Goal: Information Seeking & Learning: Understand process/instructions

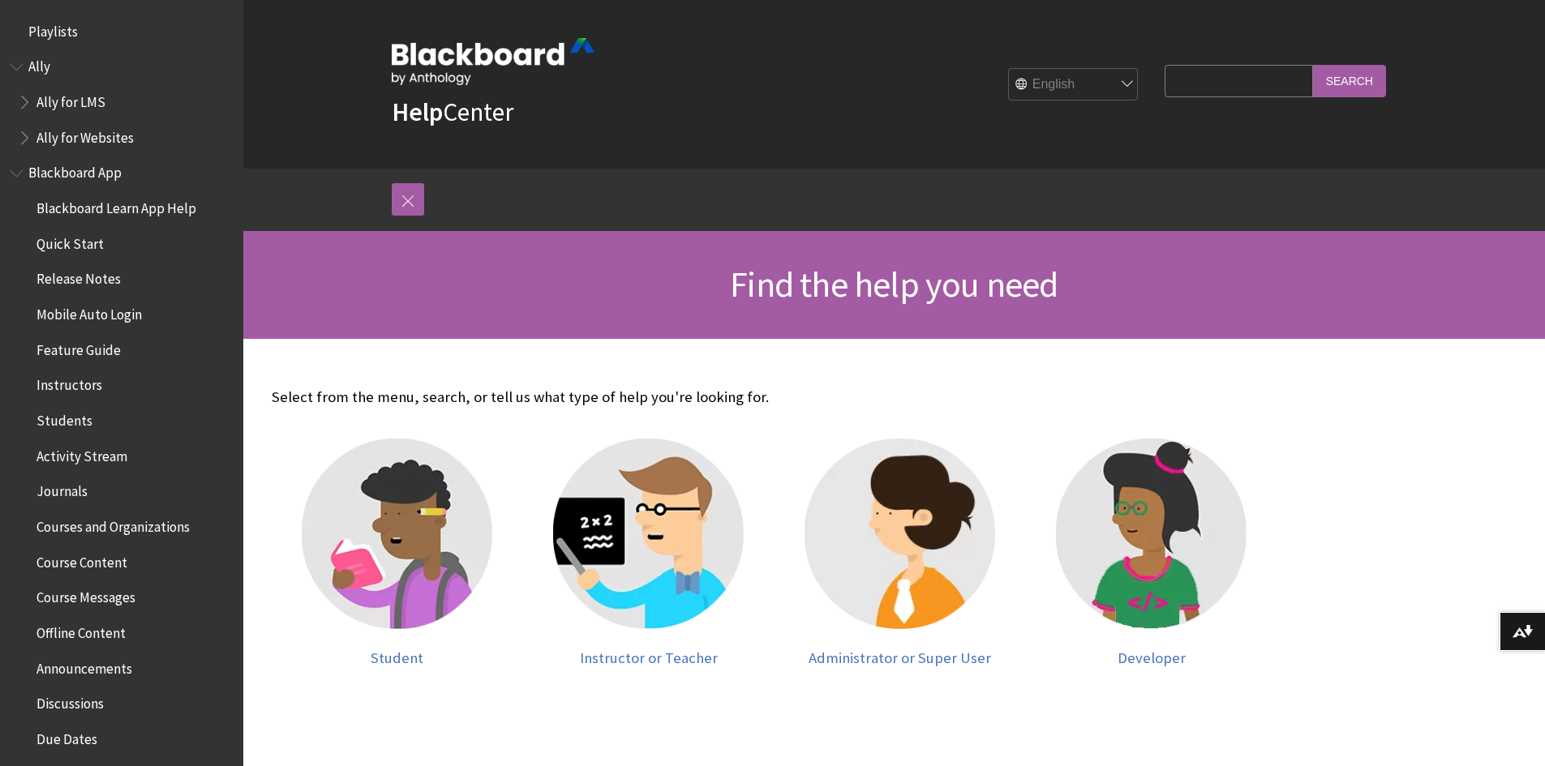
click at [1239, 81] on input "Search Query" at bounding box center [1238, 81] width 148 height 32
type input "attach file"
click at [1347, 83] on input "Search" at bounding box center [1349, 81] width 73 height 32
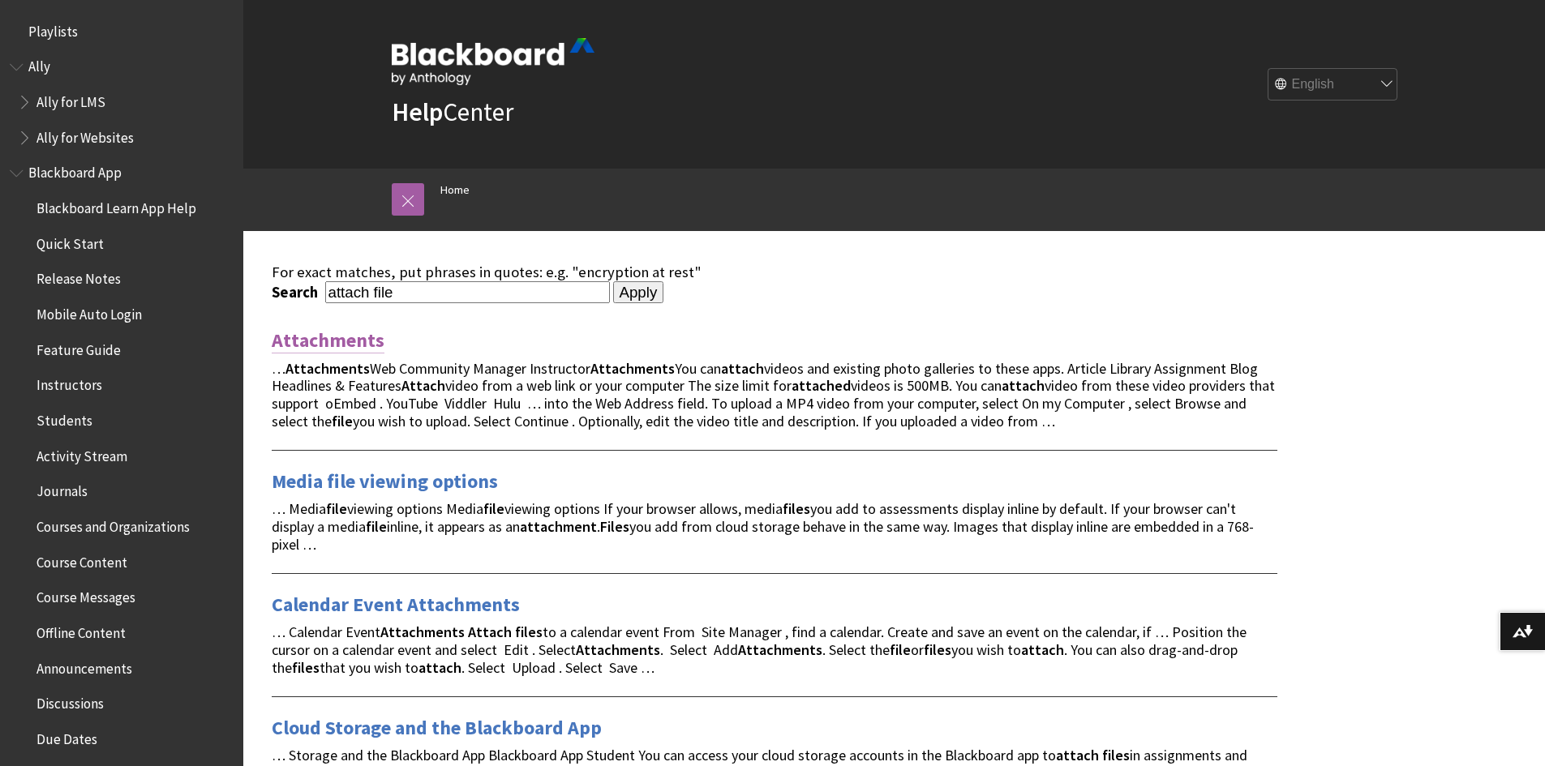
click at [316, 338] on link "Attachments" at bounding box center [328, 341] width 113 height 26
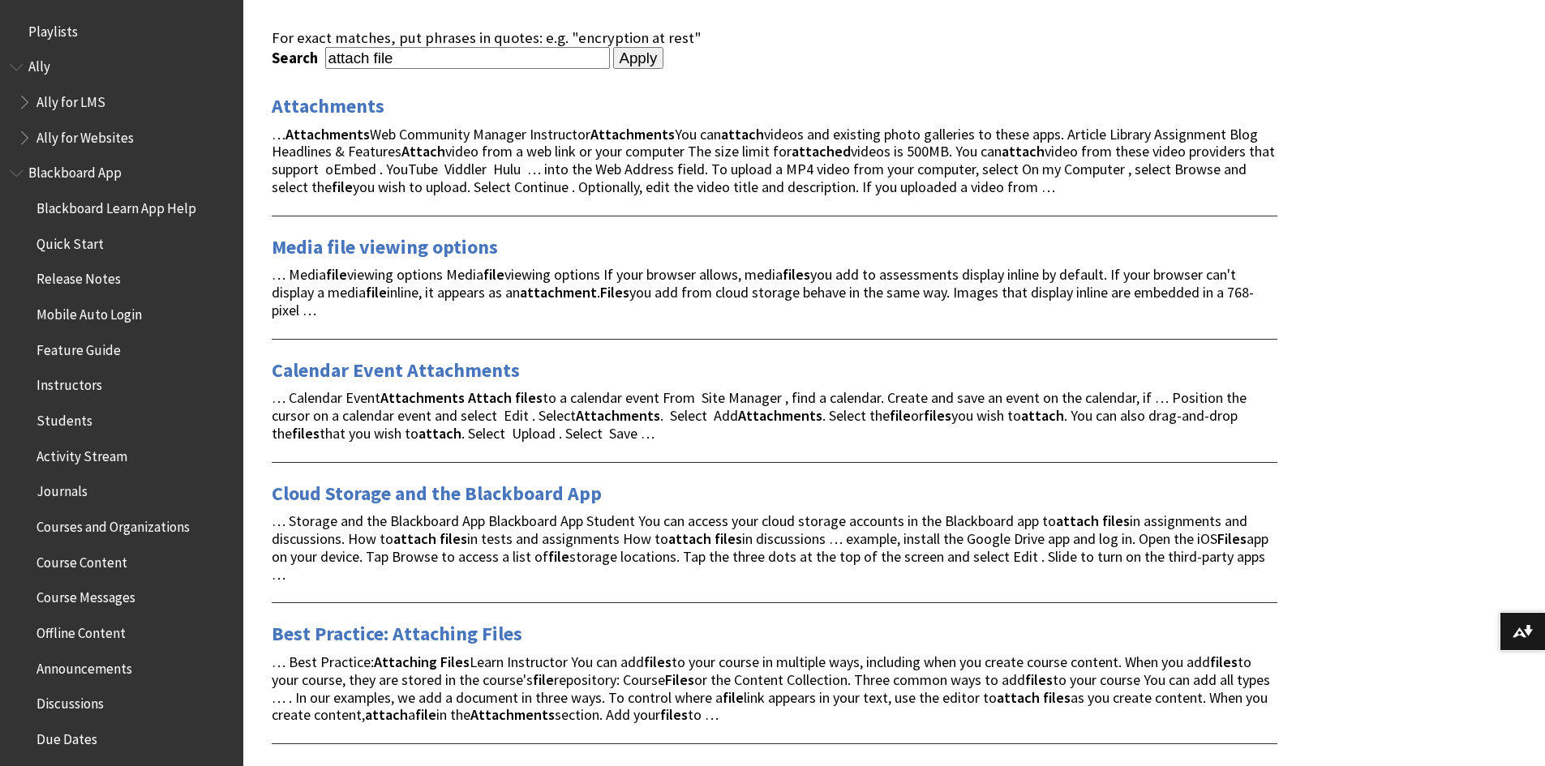
scroll to position [243, 0]
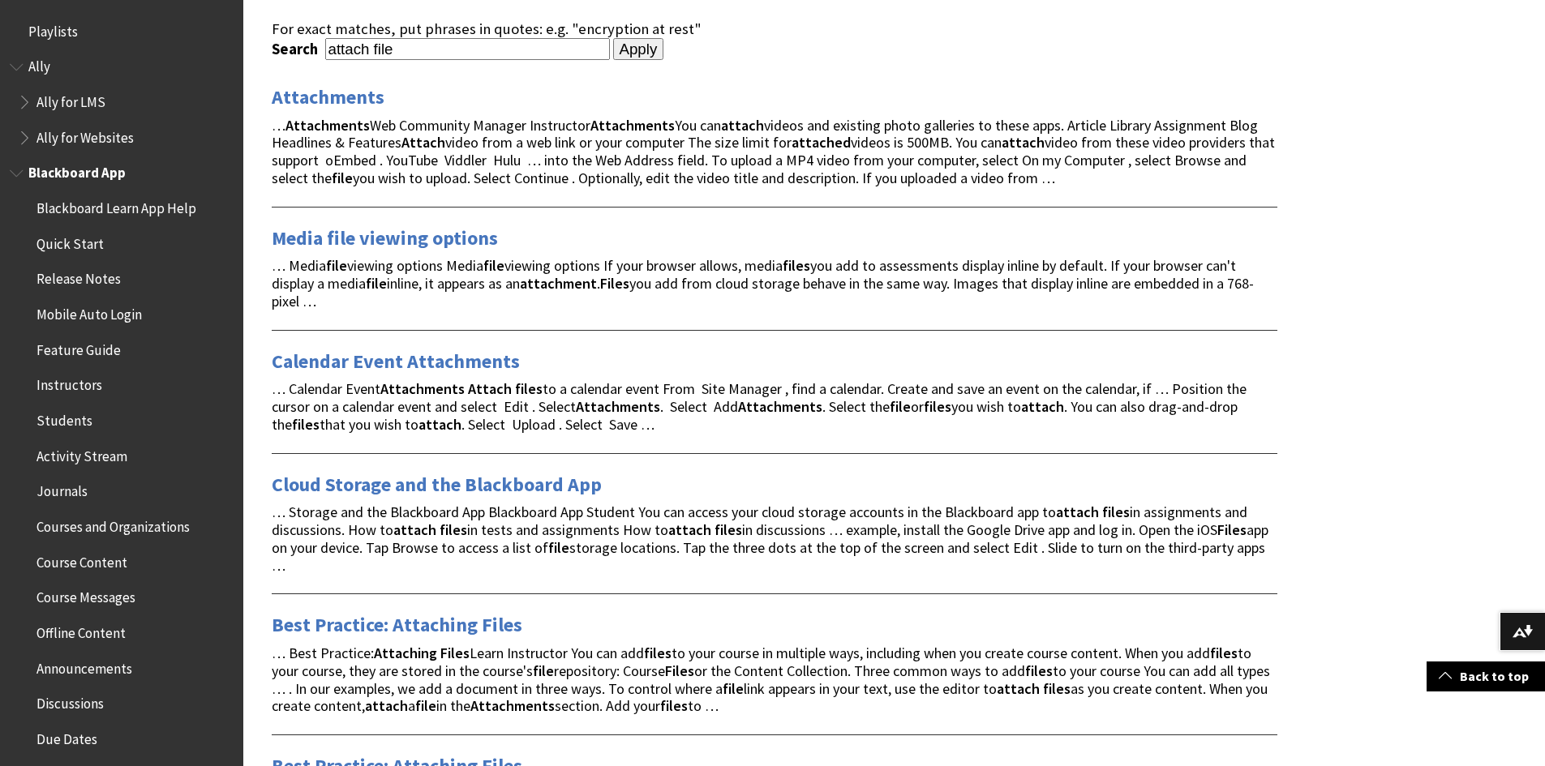
click at [70, 419] on span "Students" at bounding box center [64, 418] width 56 height 22
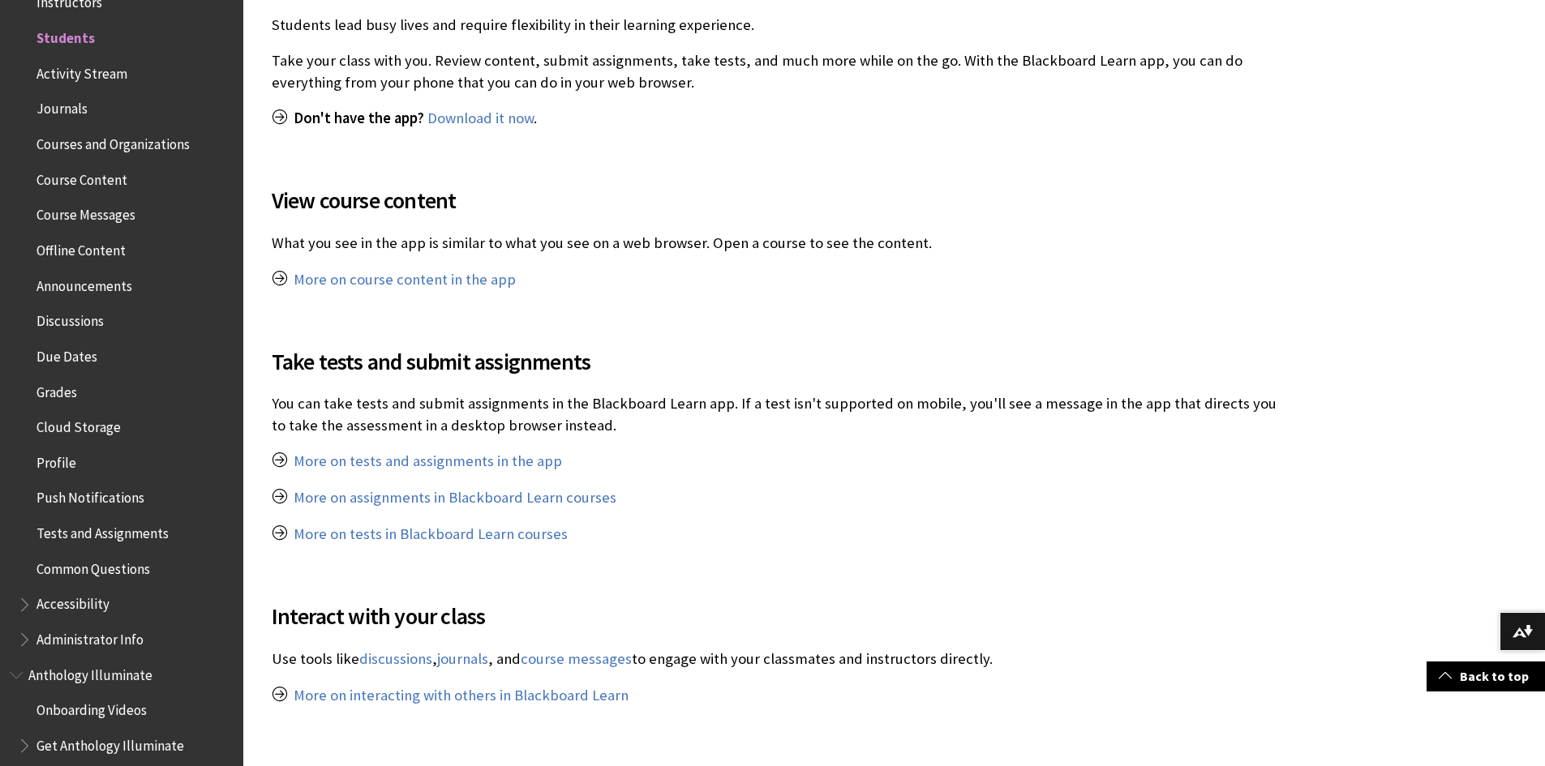
scroll to position [811, 0]
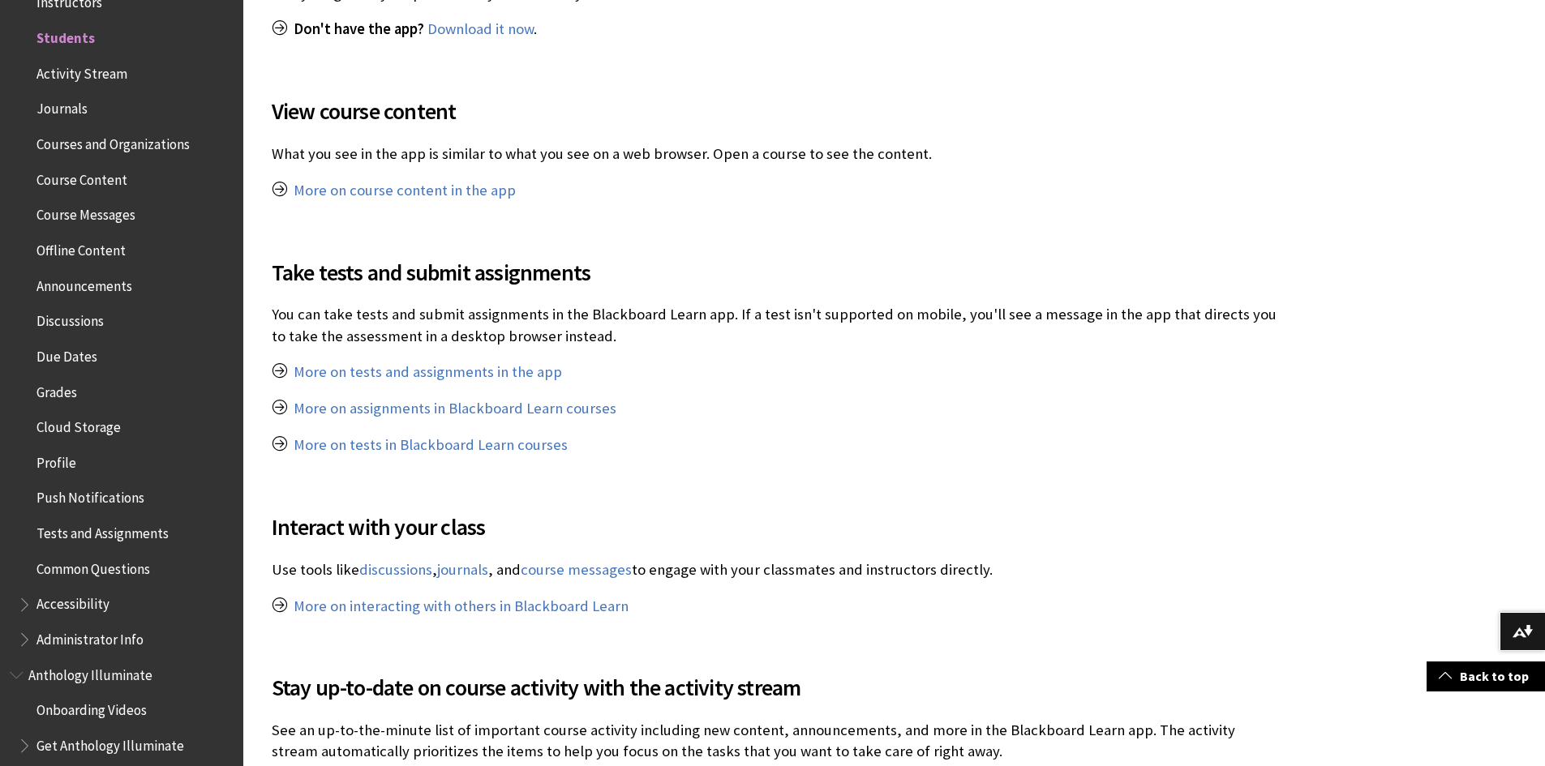
click at [128, 532] on span "Tests and Assignments" at bounding box center [102, 531] width 132 height 22
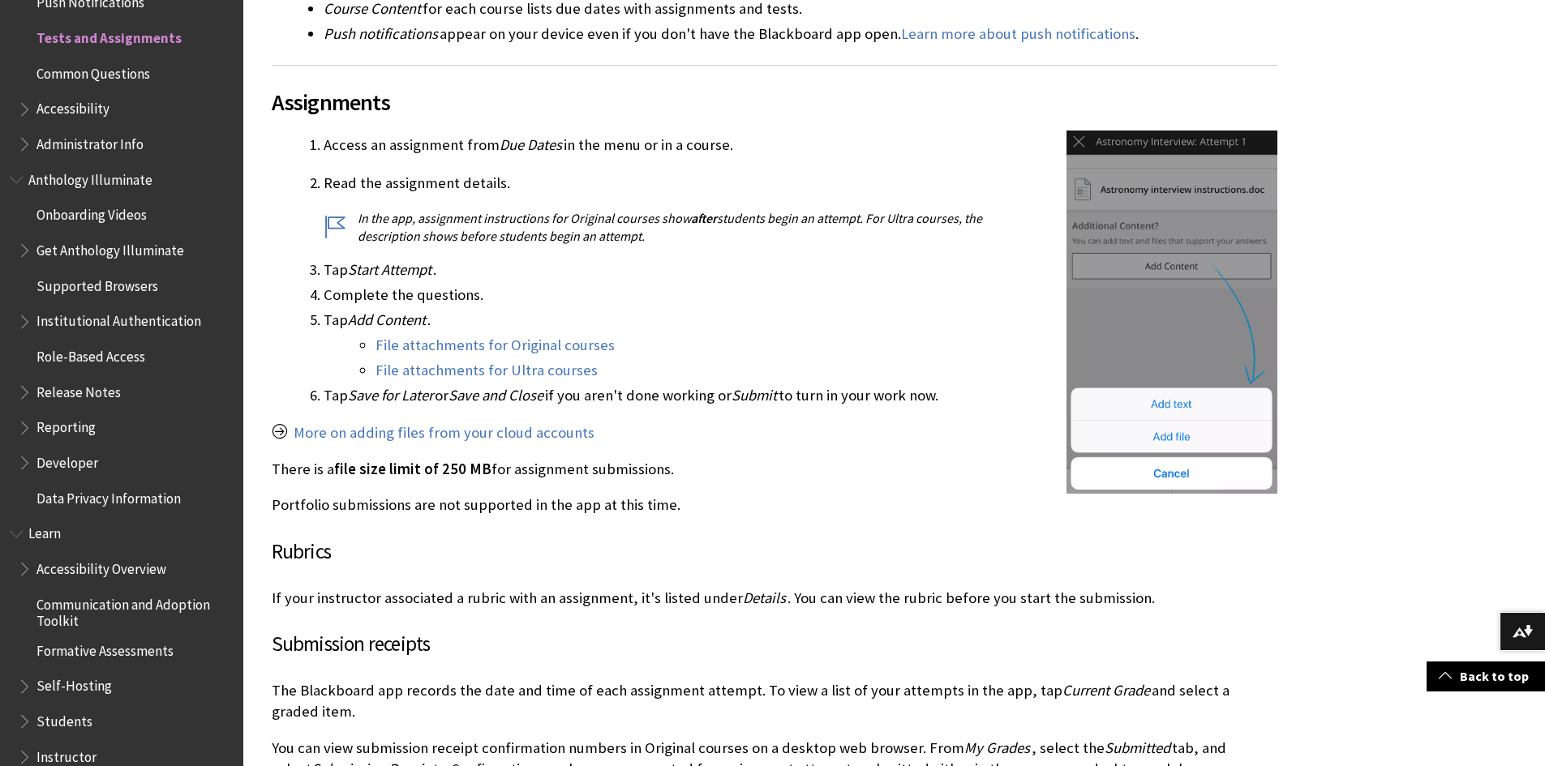
scroll to position [649, 0]
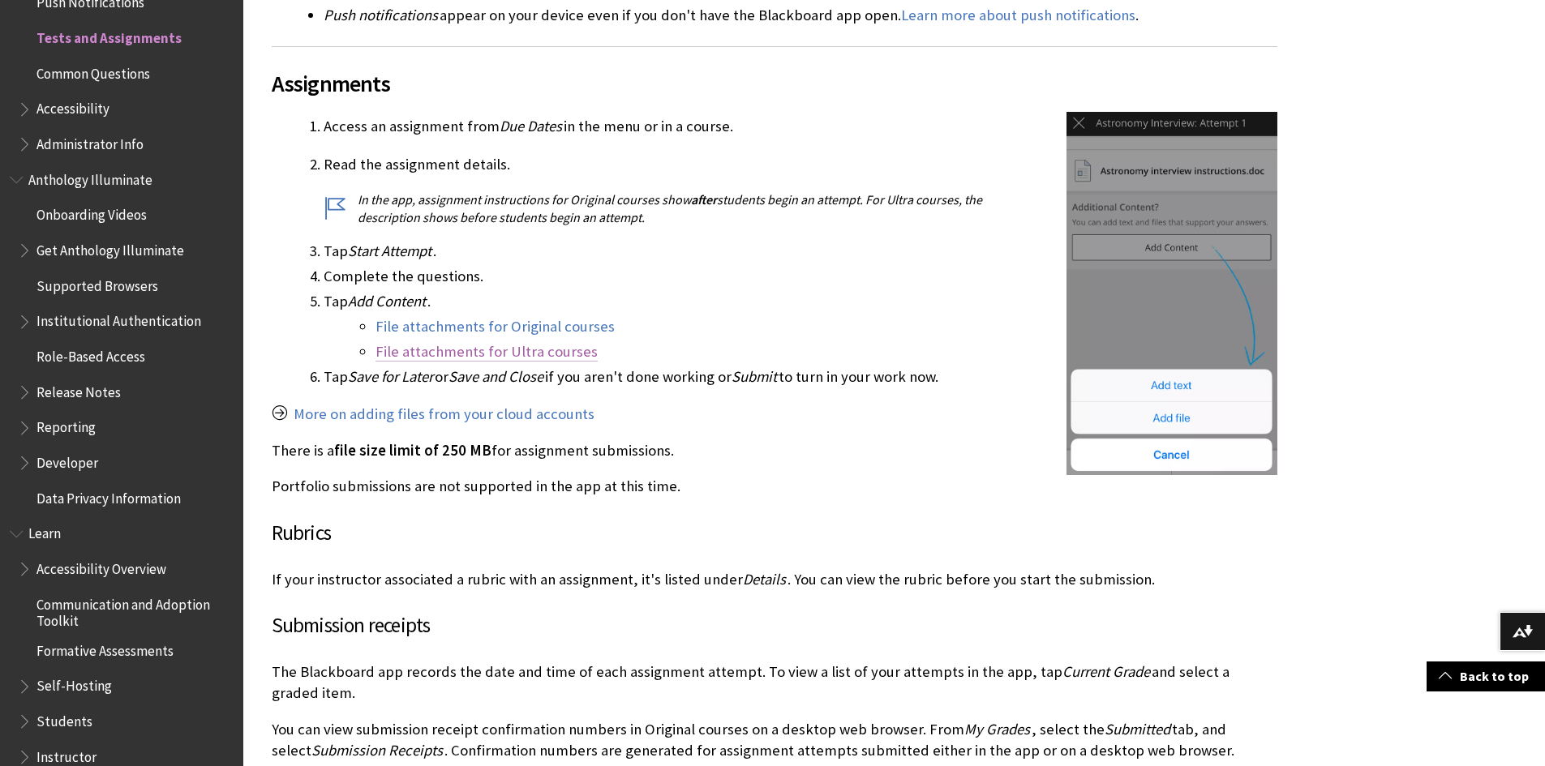
click at [531, 352] on link "File attachments for Ultra courses" at bounding box center [486, 351] width 222 height 19
click at [491, 352] on link "File attachments for Ultra courses" at bounding box center [486, 351] width 222 height 19
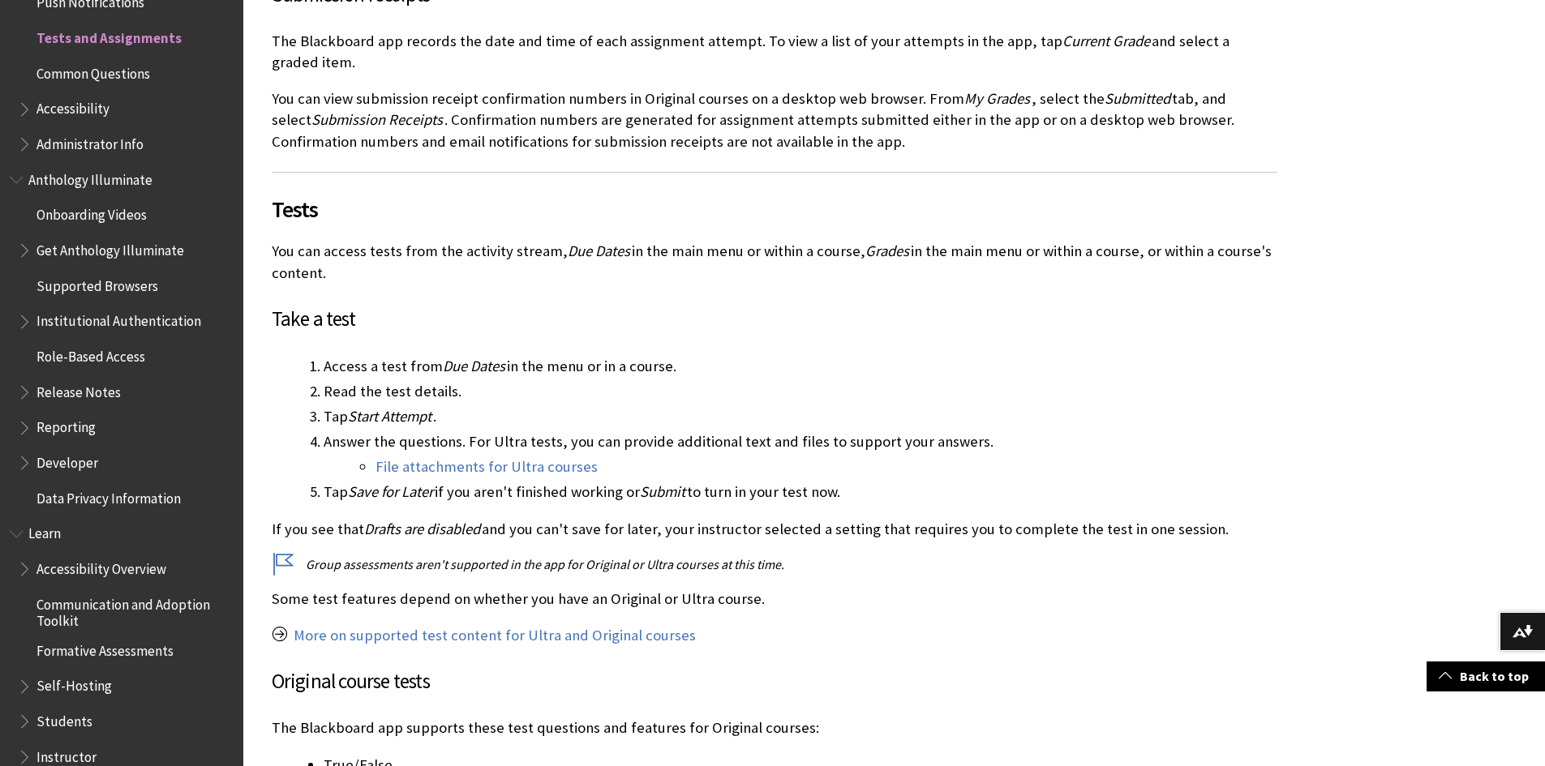
scroll to position [1297, 0]
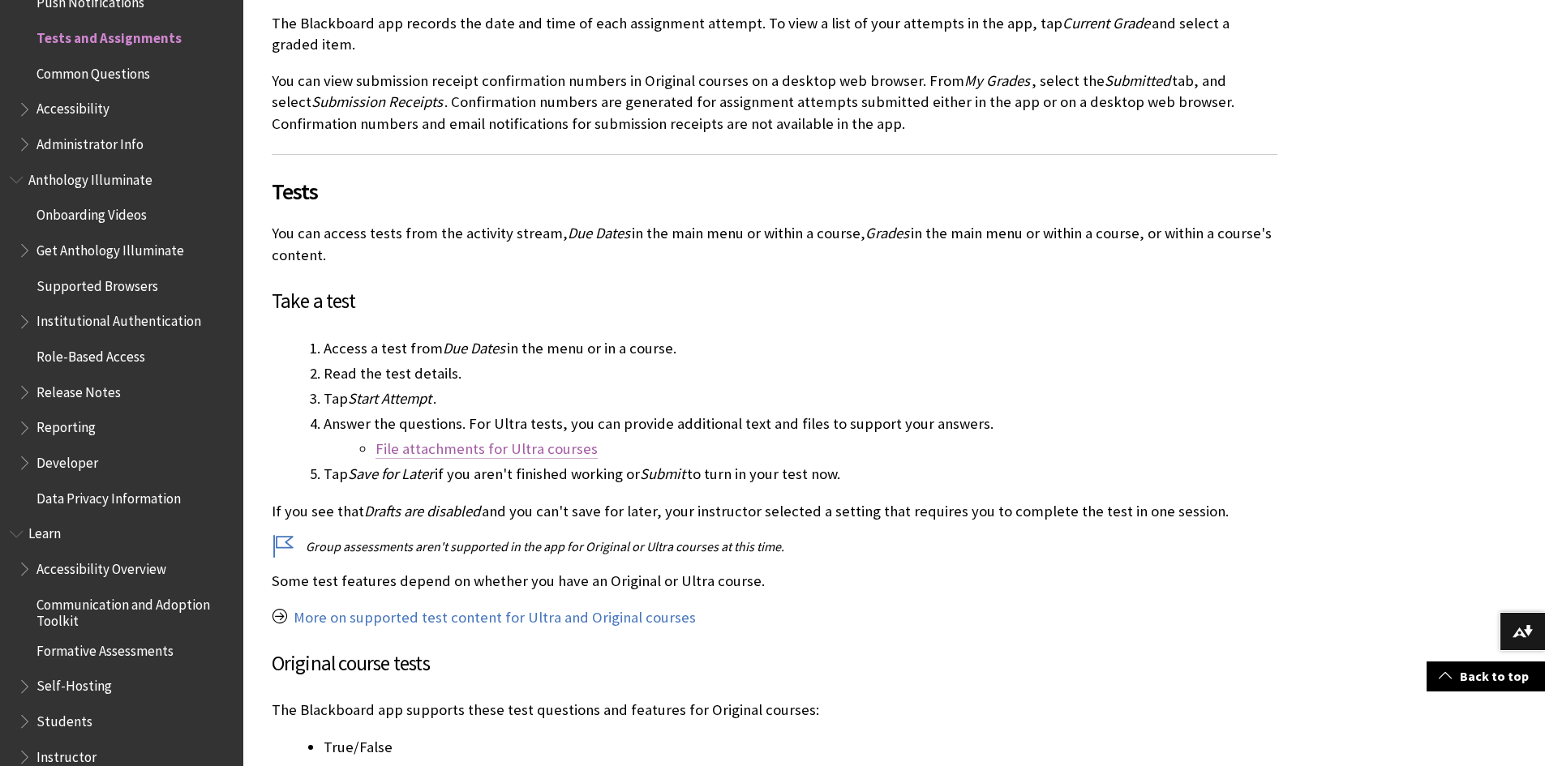
click at [491, 449] on link "File attachments for Ultra courses" at bounding box center [486, 449] width 222 height 19
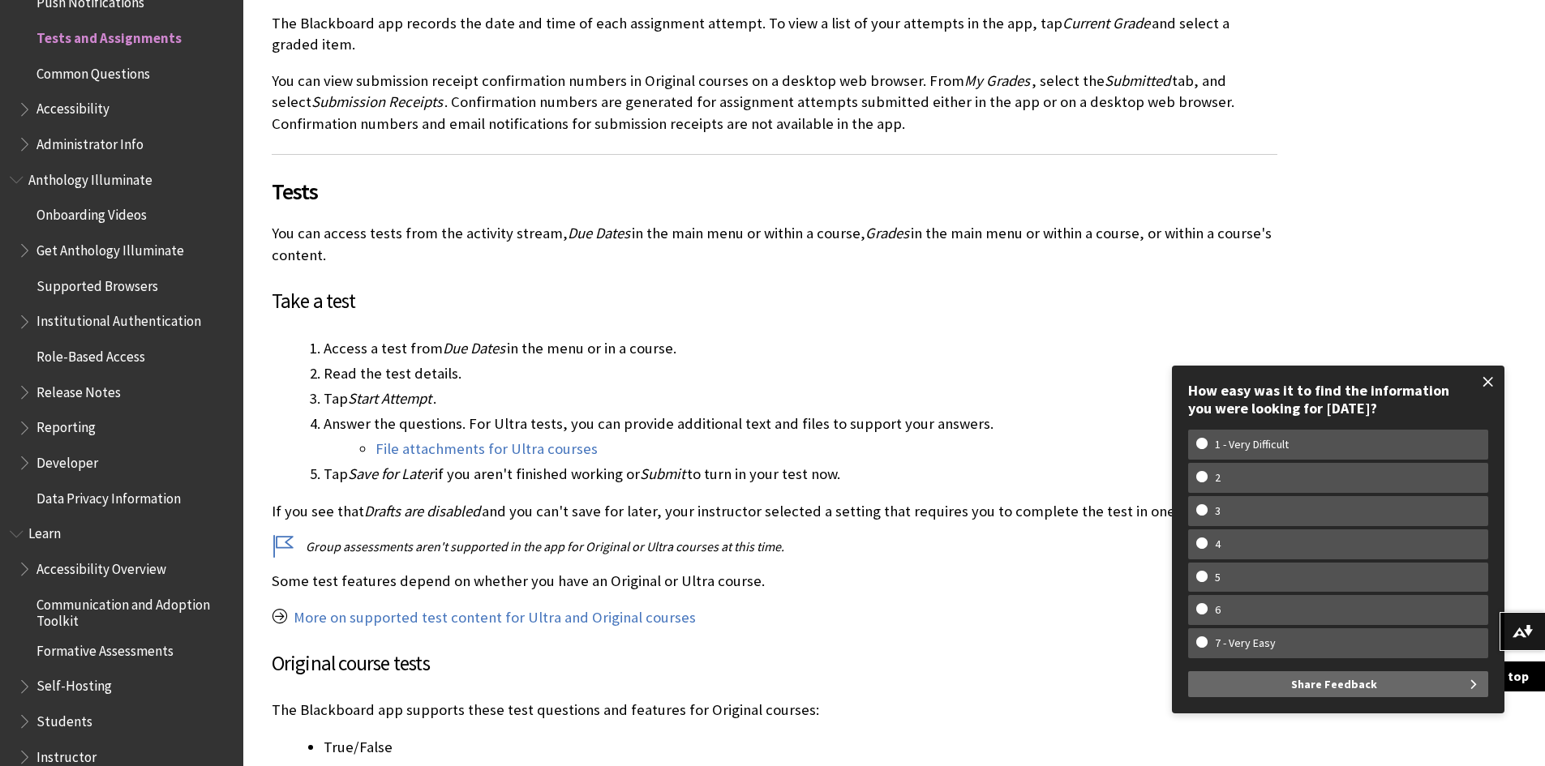
click at [1485, 379] on span at bounding box center [1488, 382] width 34 height 34
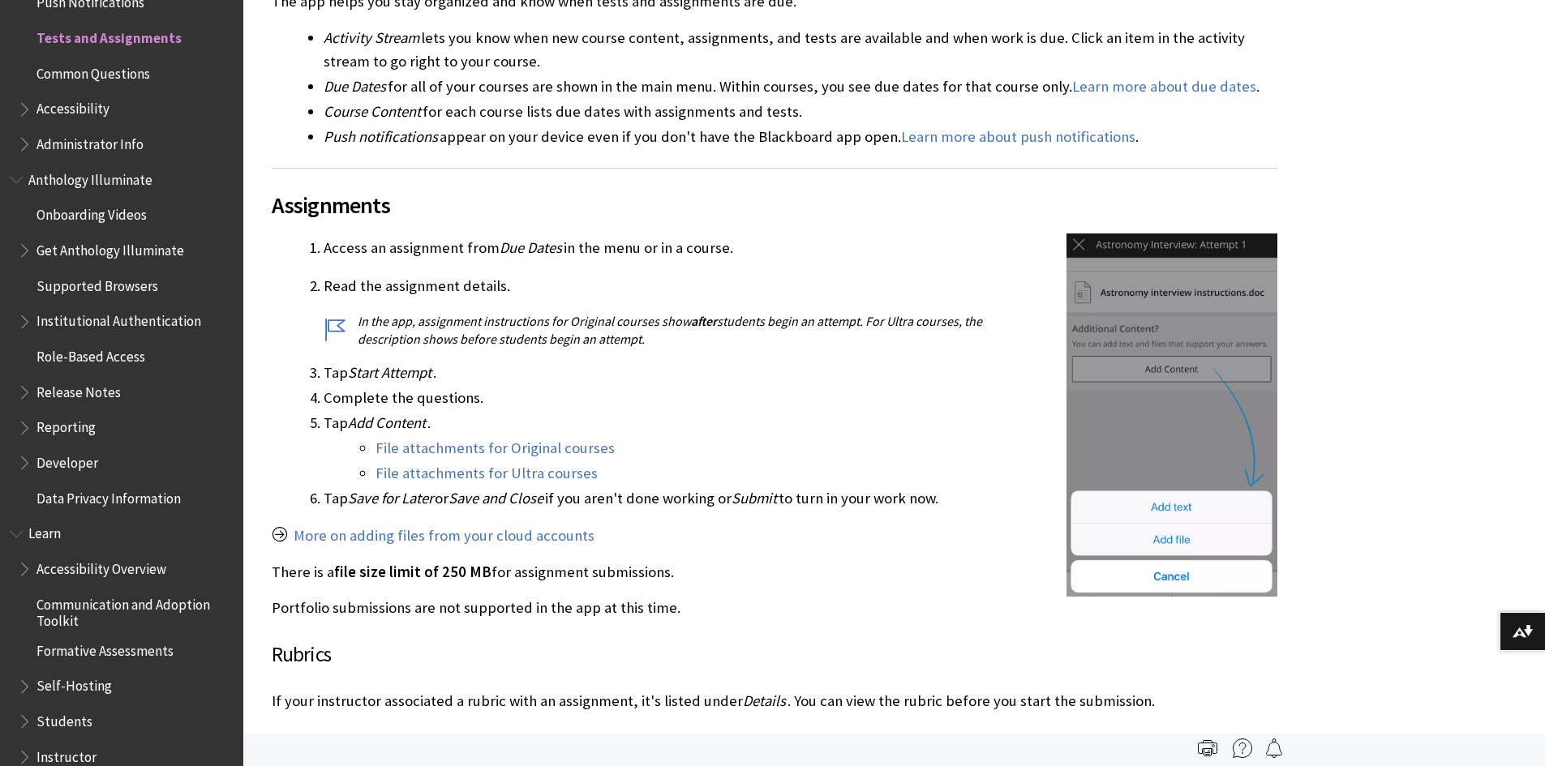
scroll to position [568, 0]
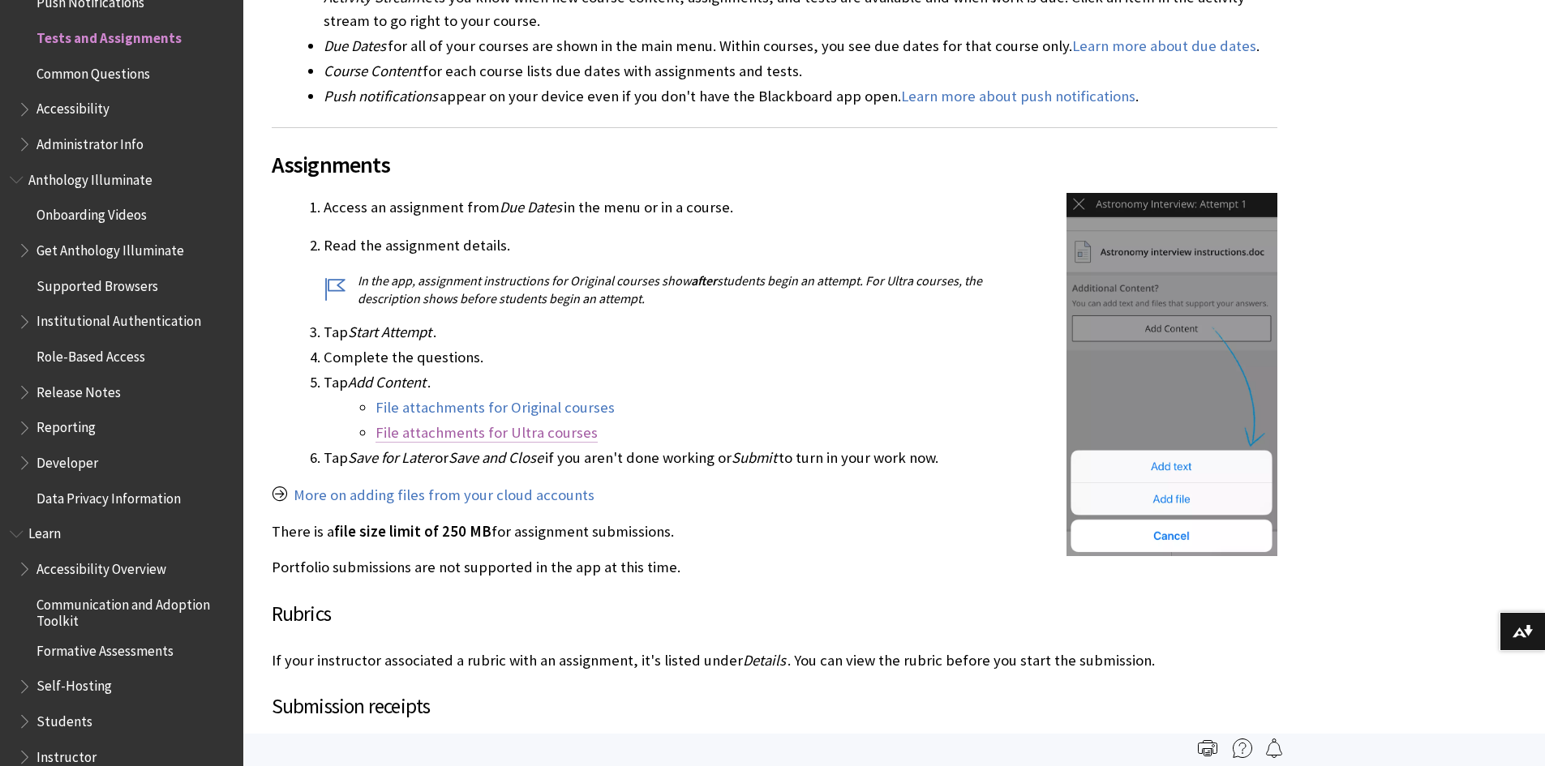
click at [543, 431] on link "File attachments for Ultra courses" at bounding box center [486, 432] width 222 height 19
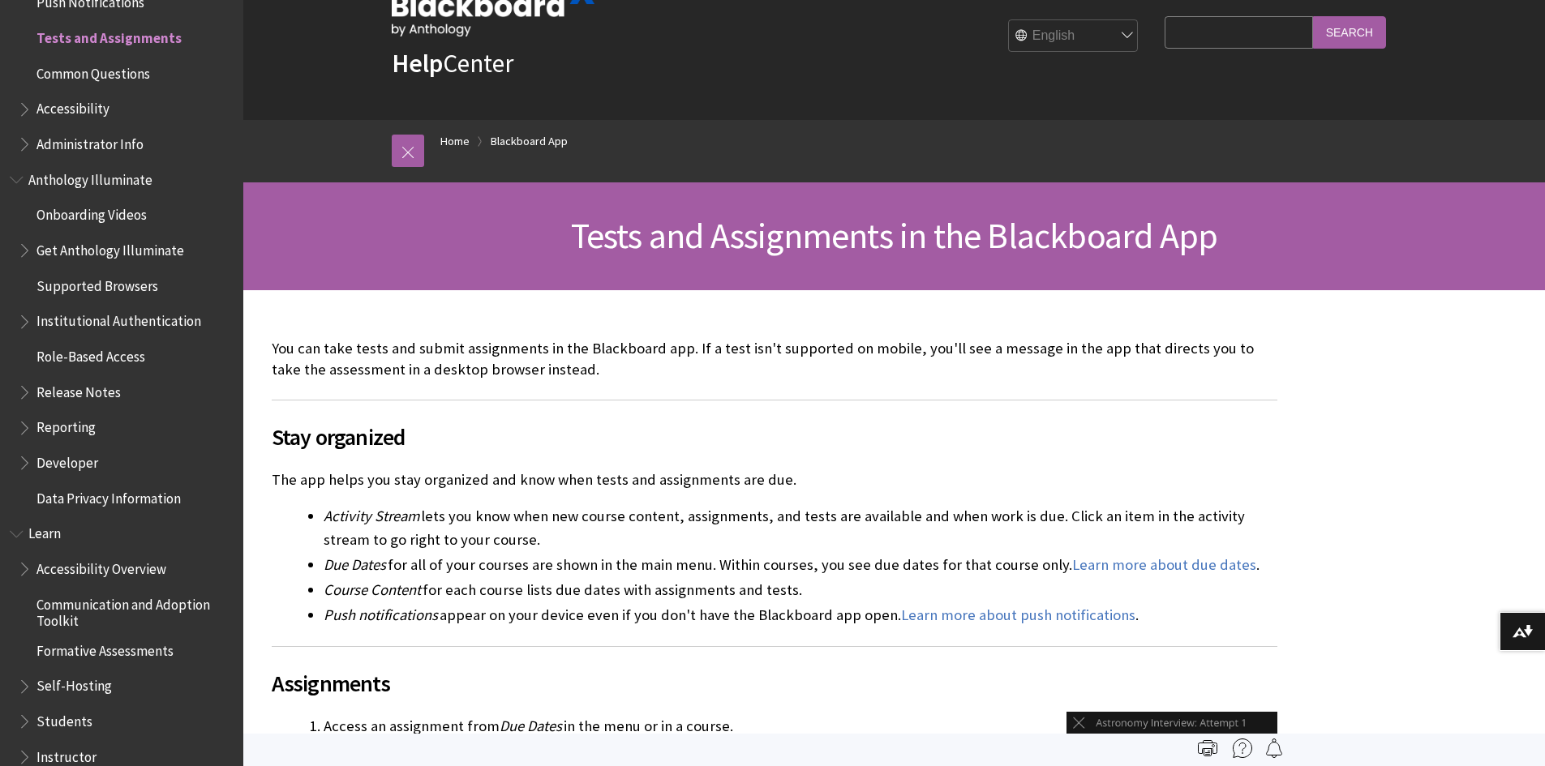
scroll to position [0, 0]
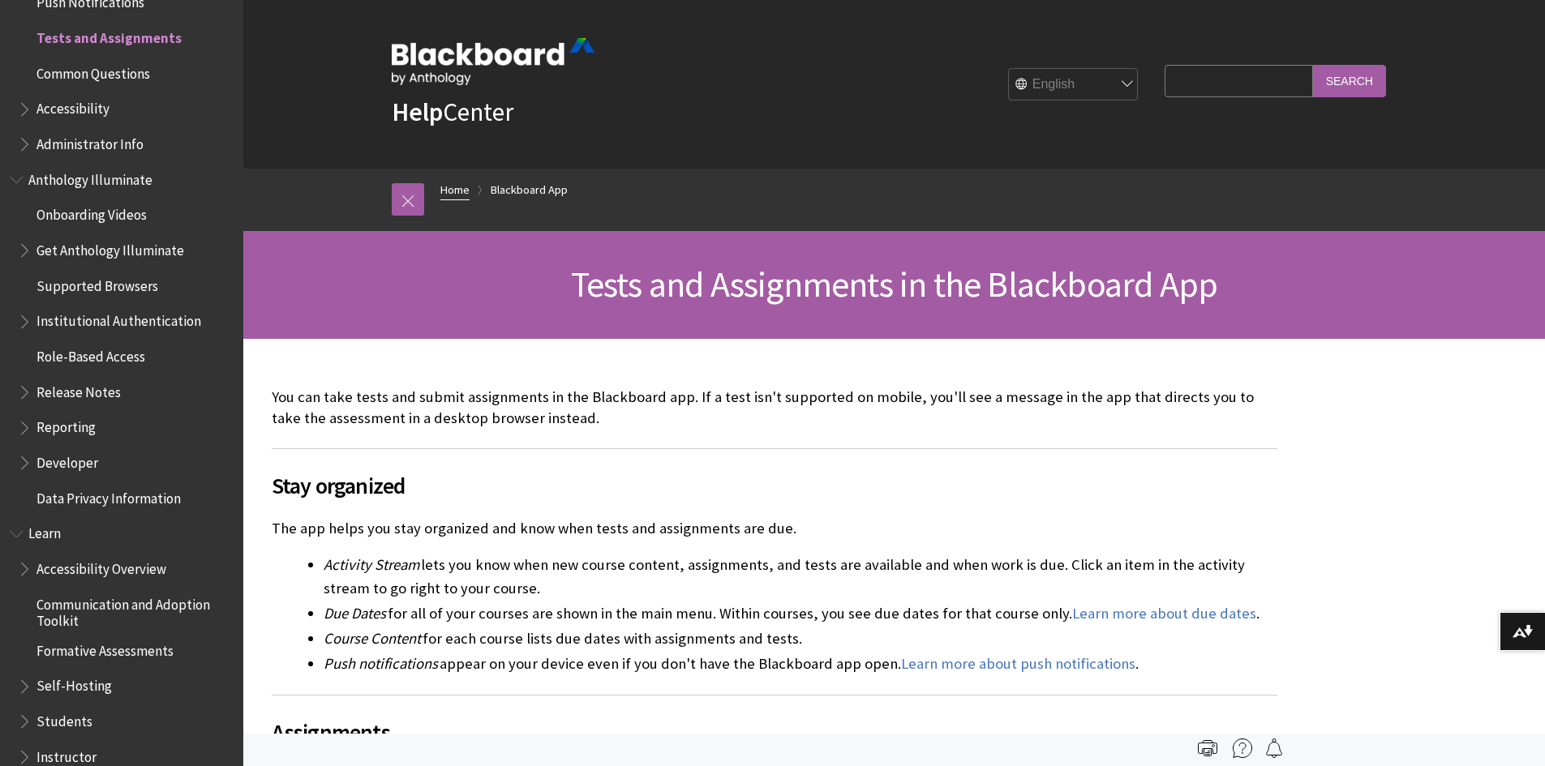
click at [454, 191] on link "Home" at bounding box center [454, 190] width 29 height 20
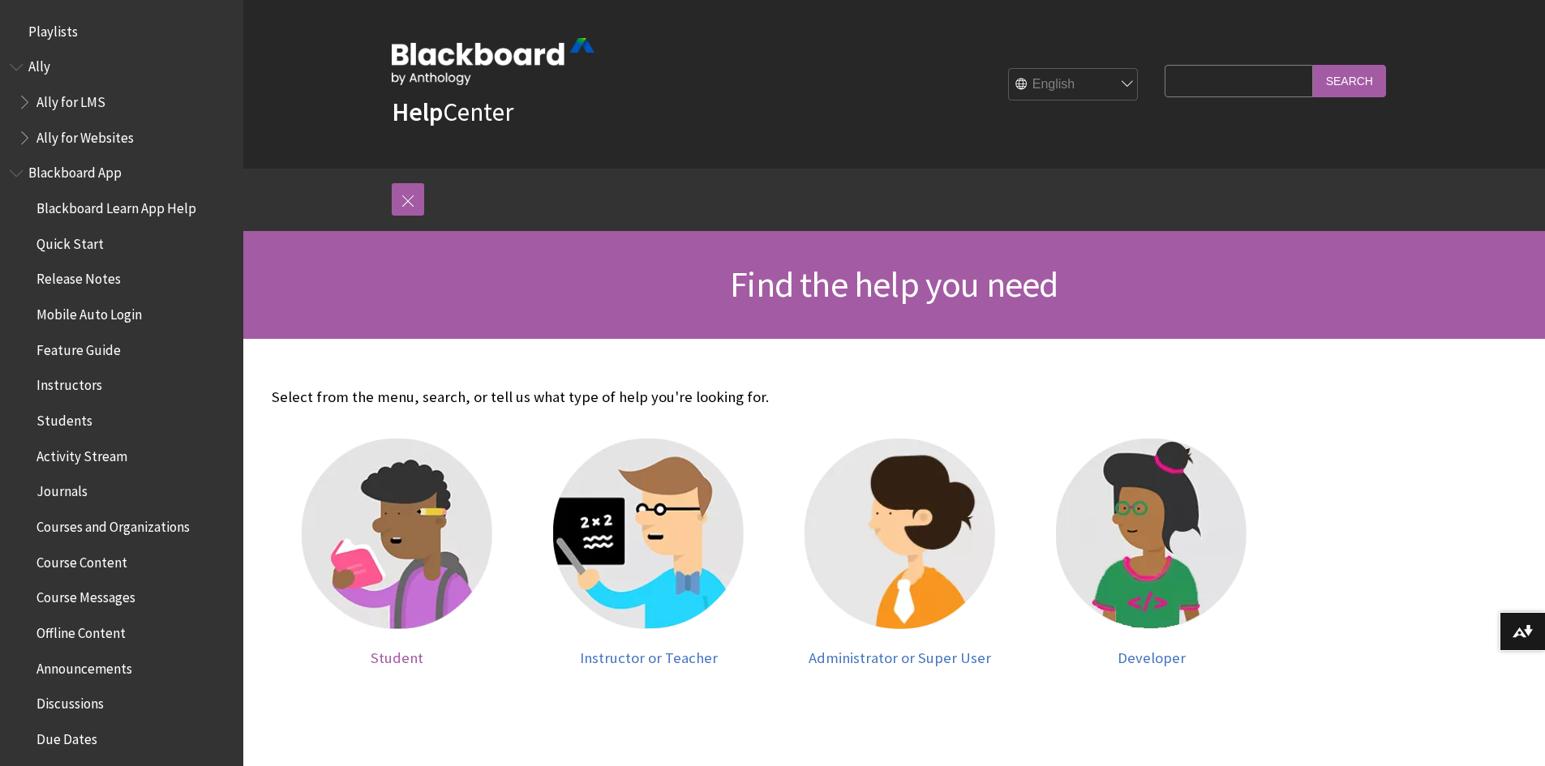
click at [402, 555] on img at bounding box center [397, 534] width 191 height 191
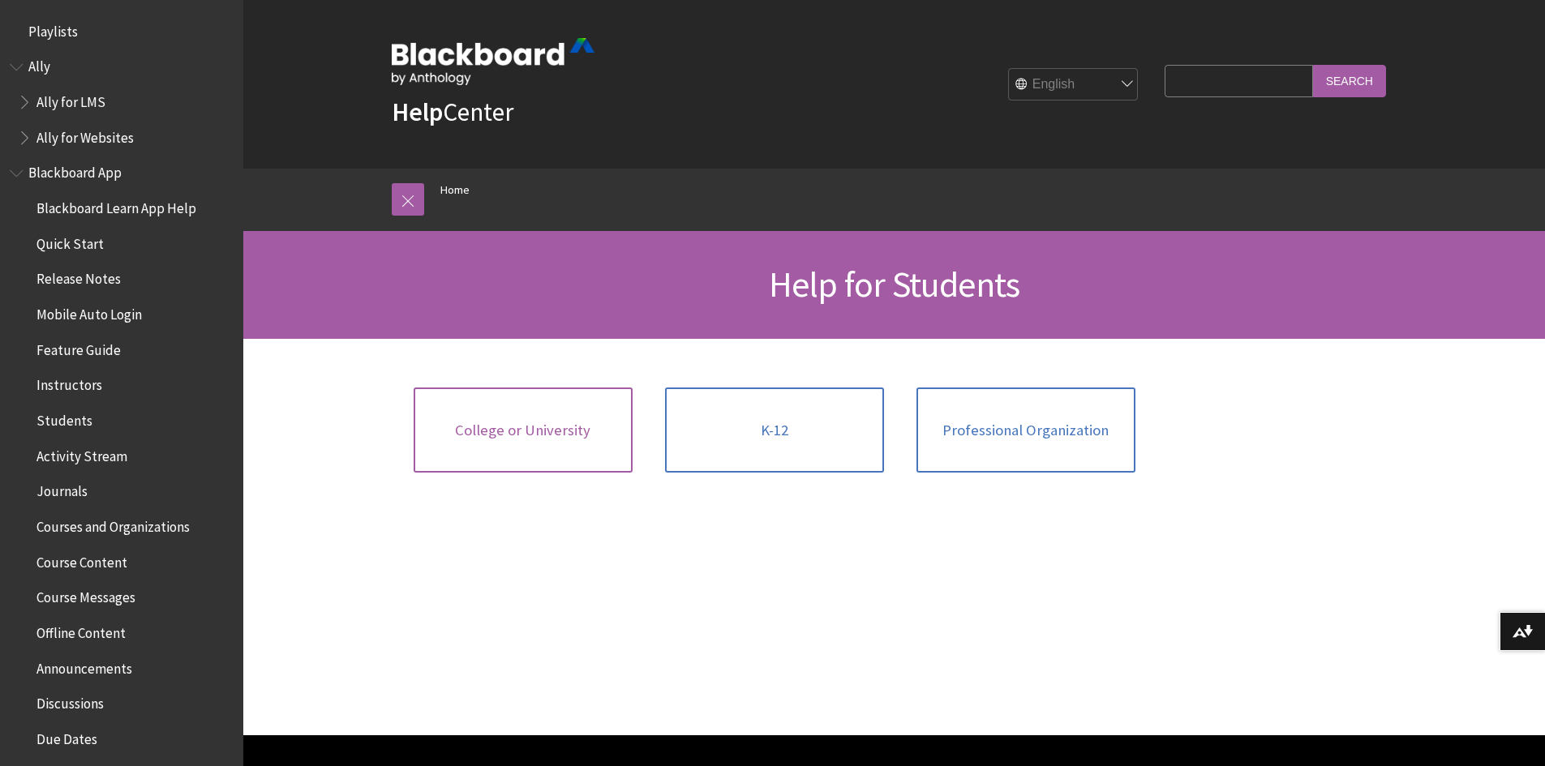
click at [557, 424] on span "College or University" at bounding box center [522, 431] width 135 height 18
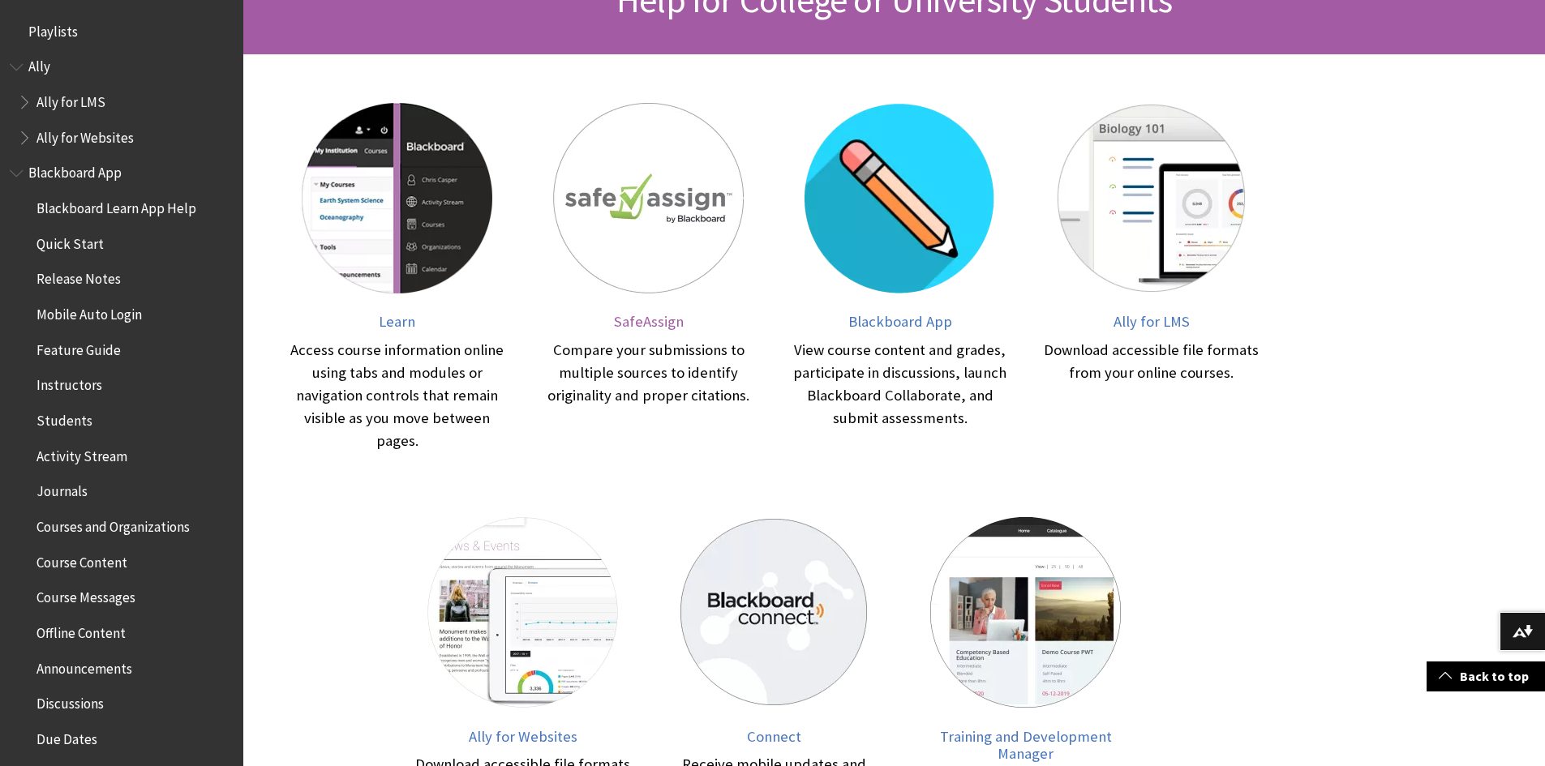
scroll to position [405, 0]
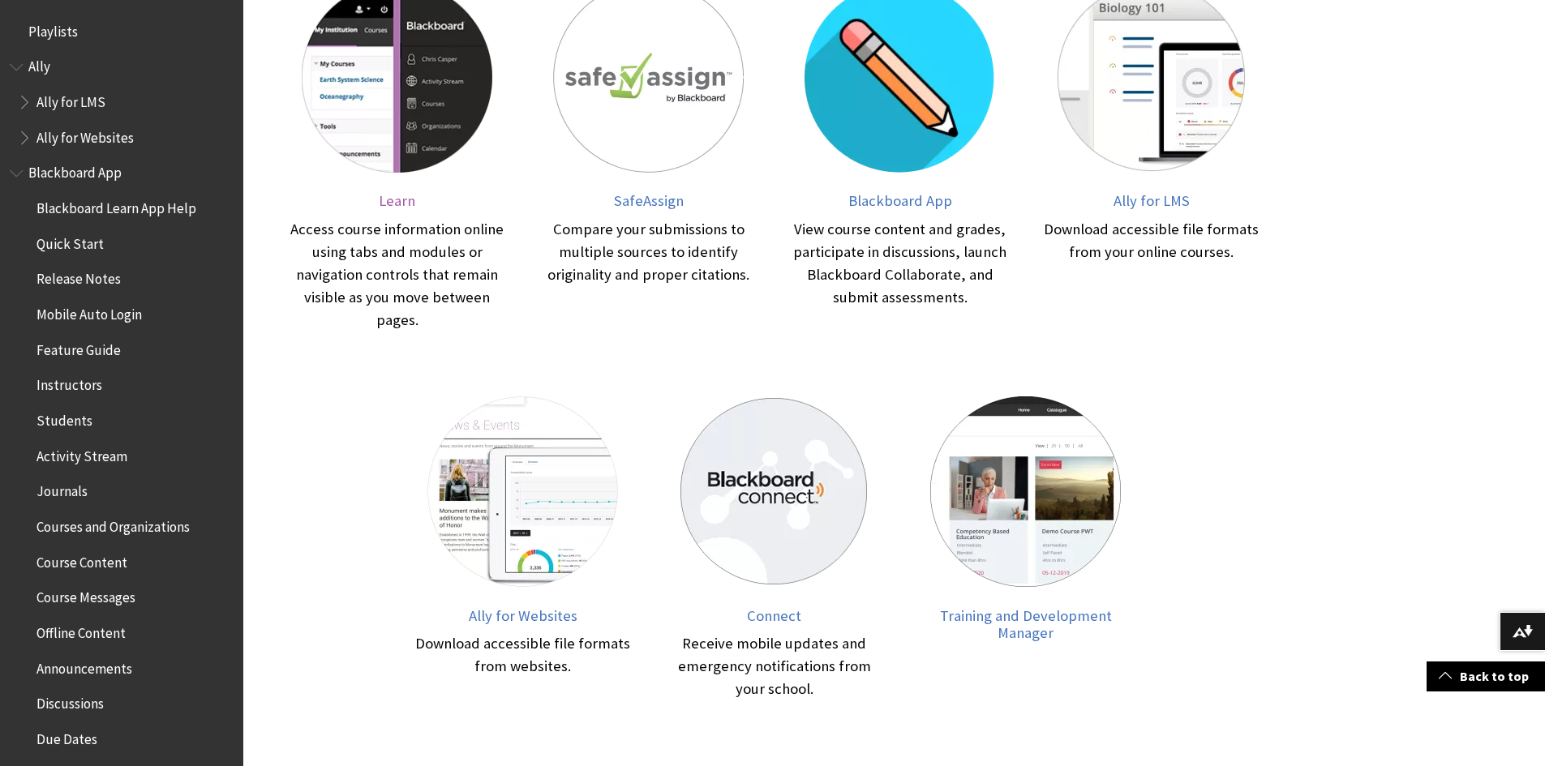
click at [395, 199] on span "Learn" at bounding box center [397, 200] width 36 height 19
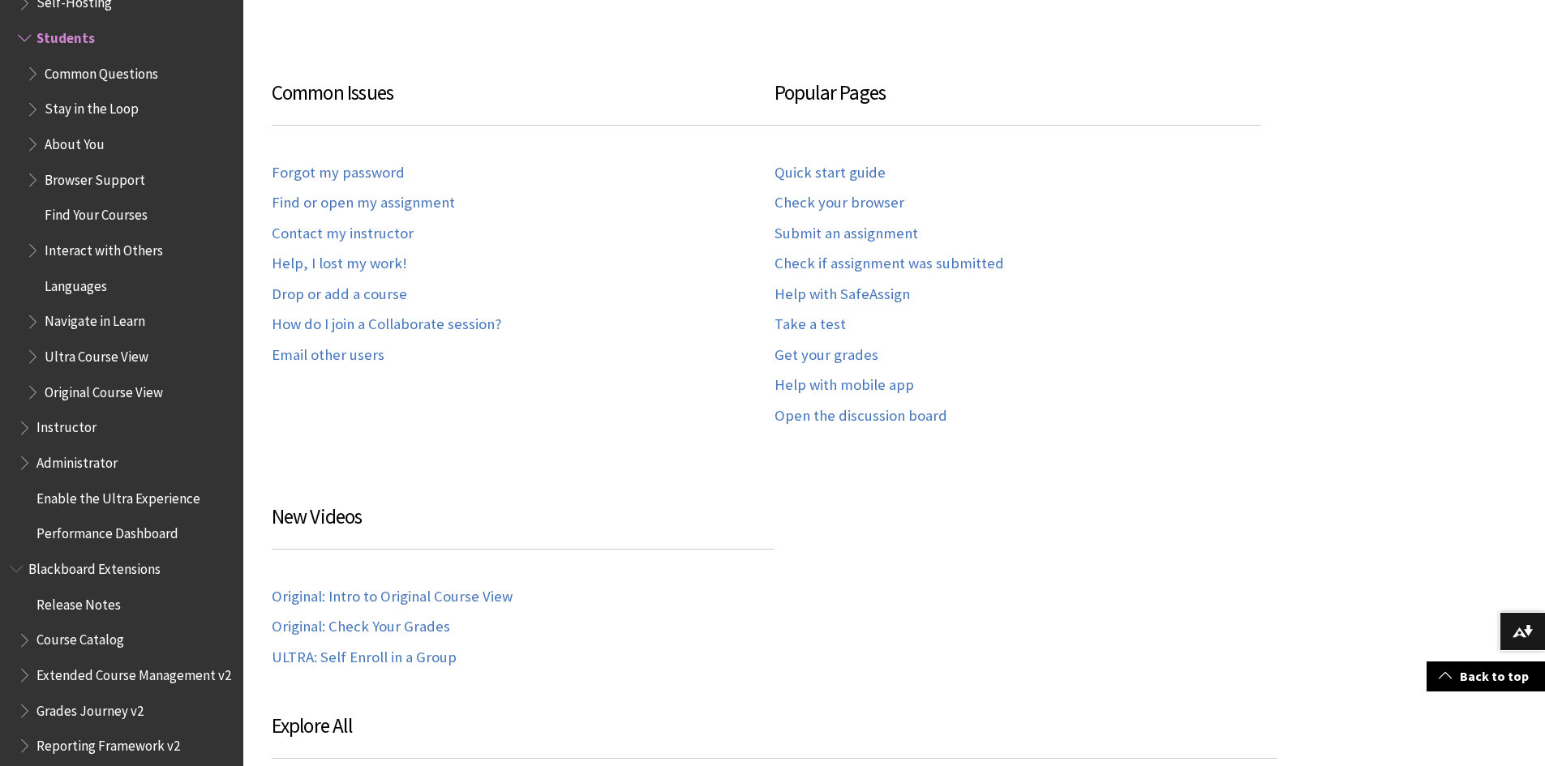
scroll to position [1135, 0]
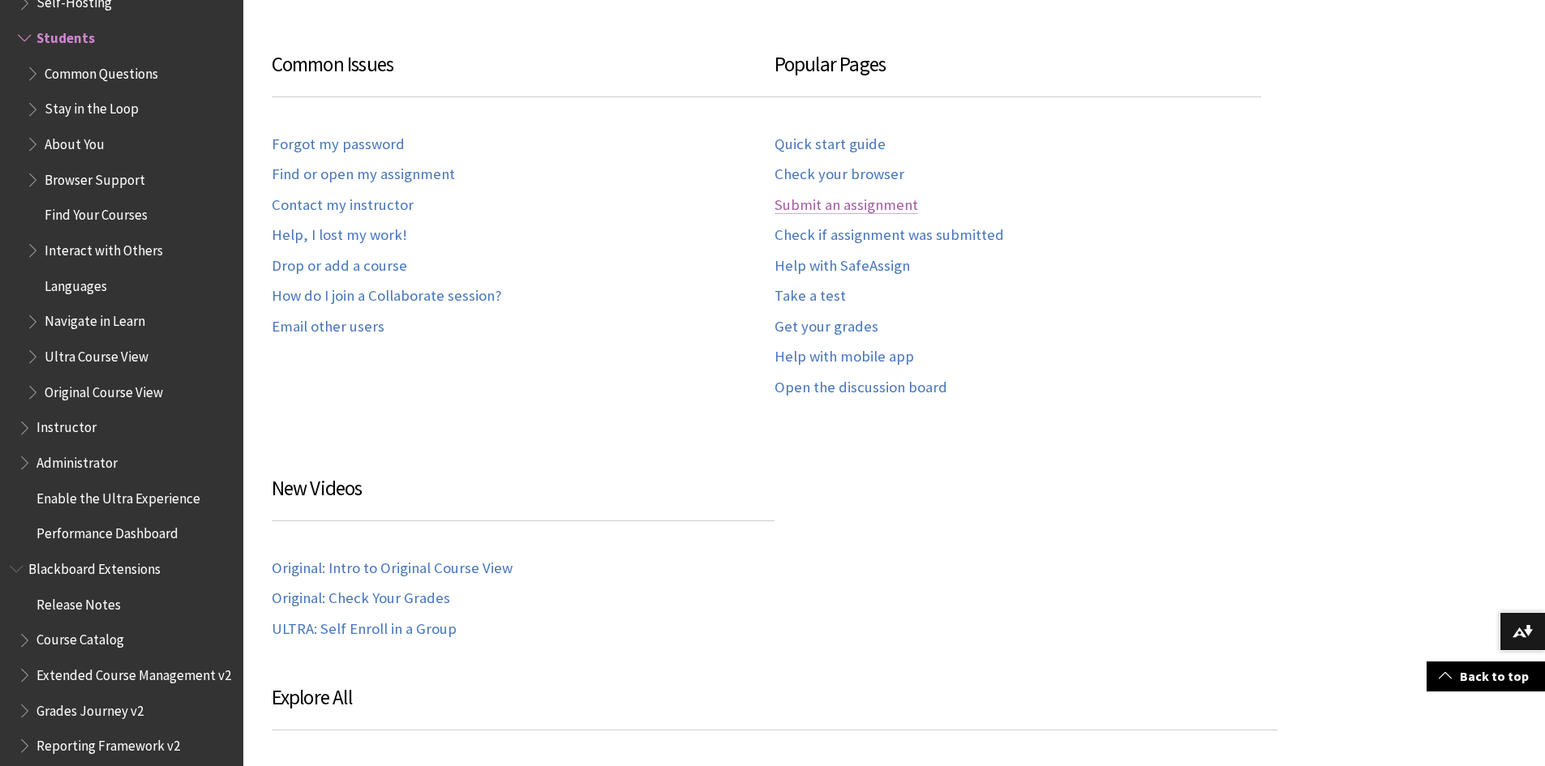
click at [838, 202] on link "Submit an assignment" at bounding box center [846, 205] width 144 height 19
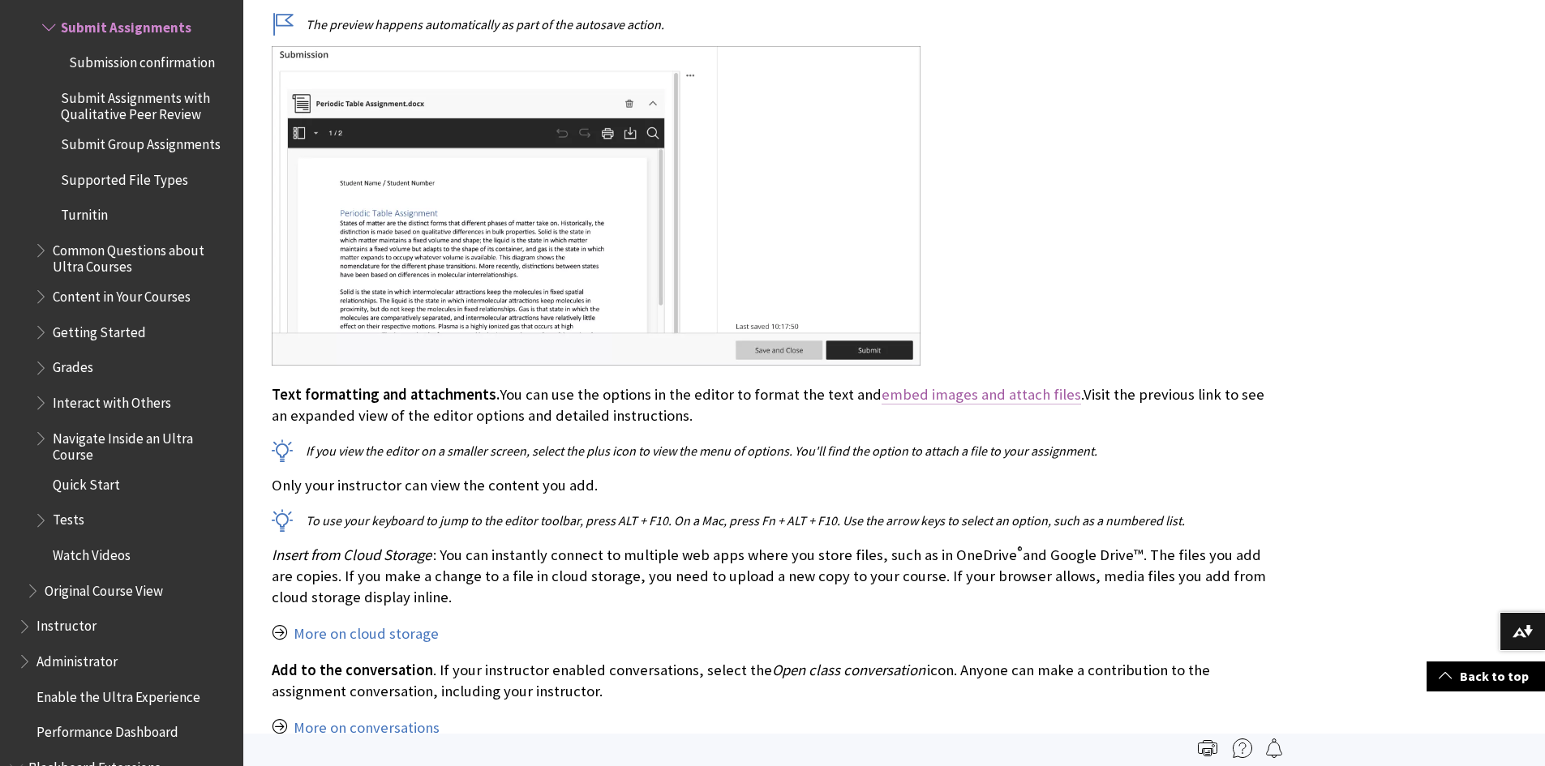
scroll to position [8758, 0]
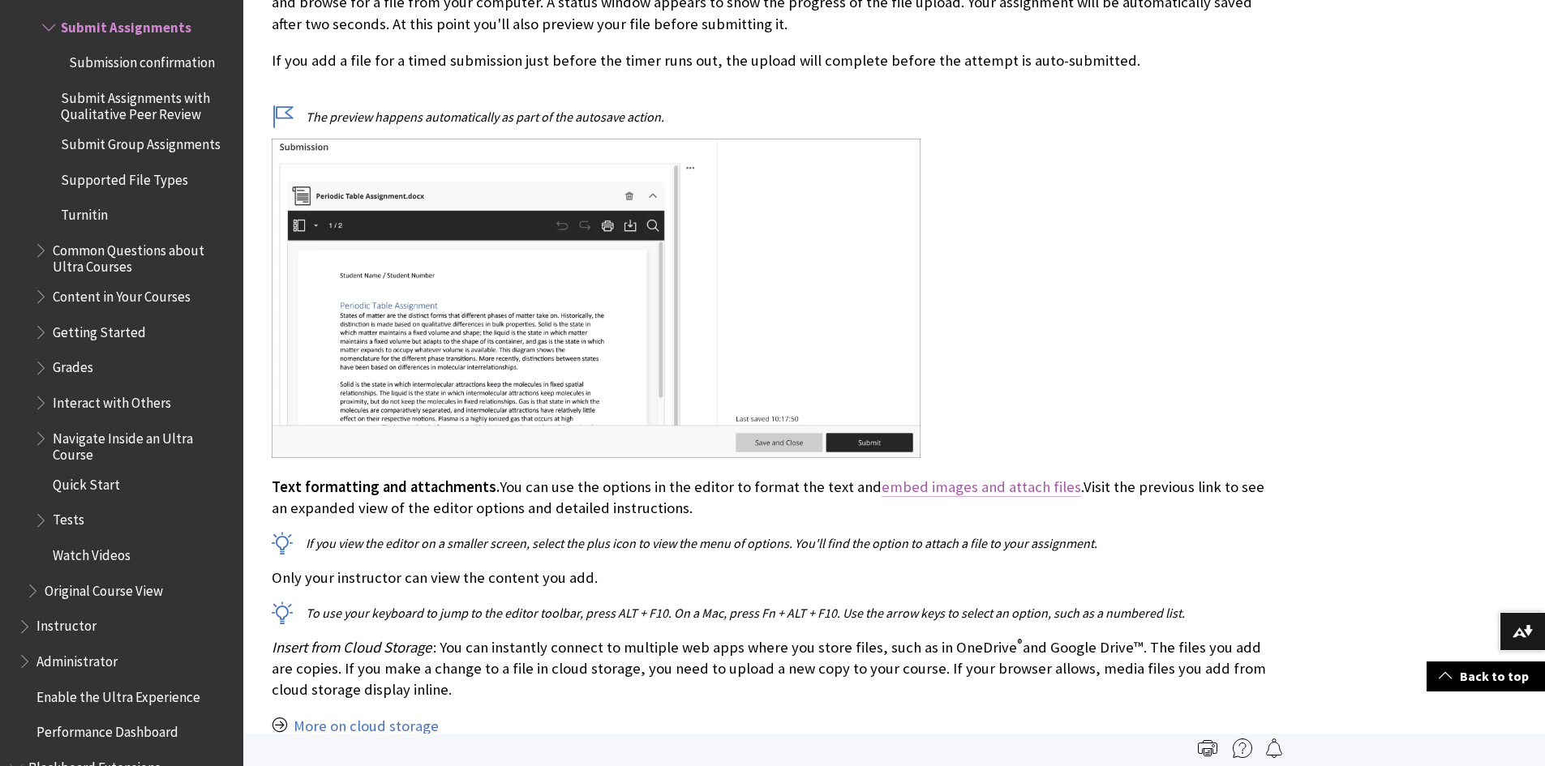
click at [936, 478] on link "embed images and attach files" at bounding box center [980, 487] width 199 height 19
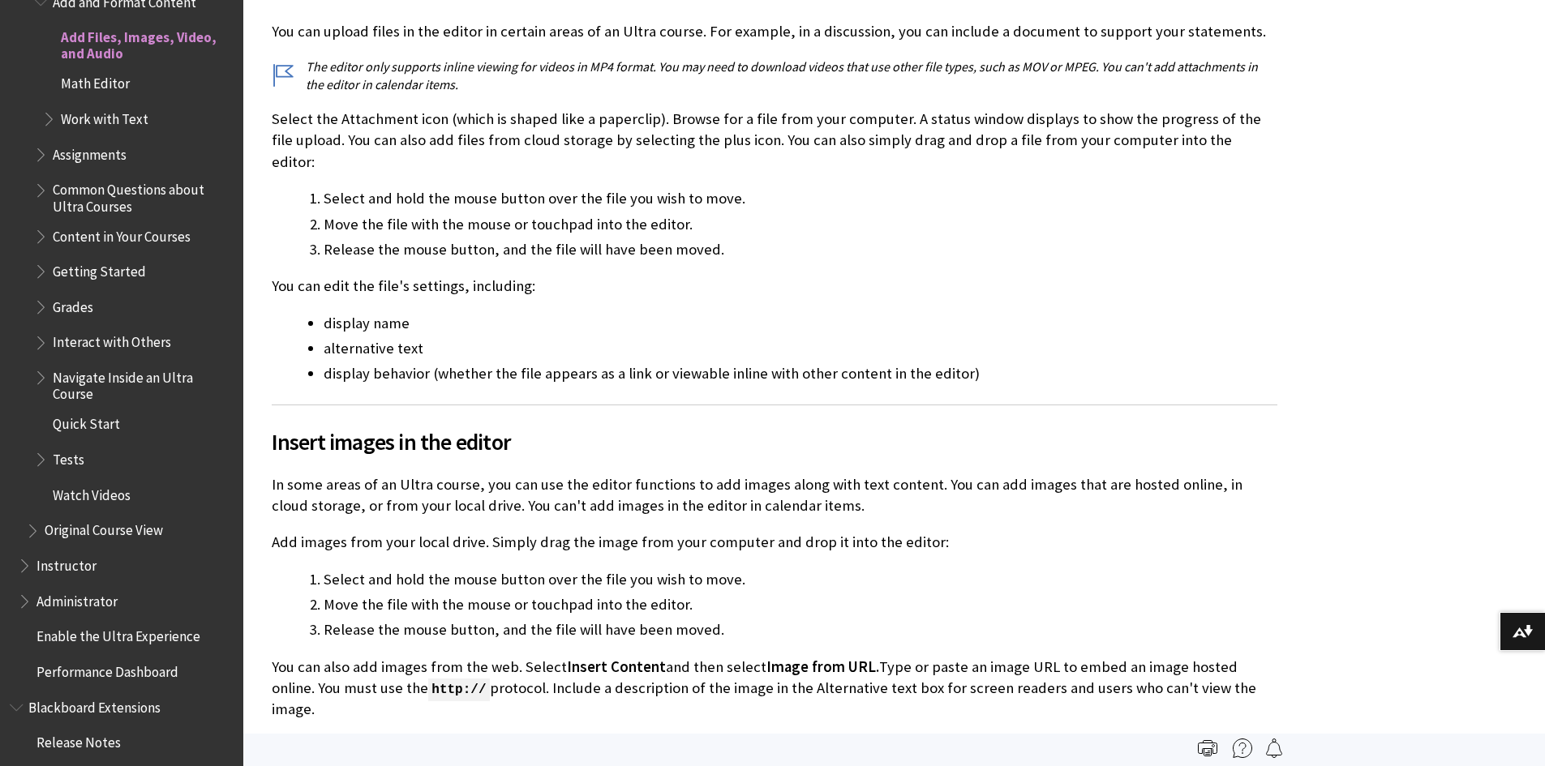
scroll to position [976, 0]
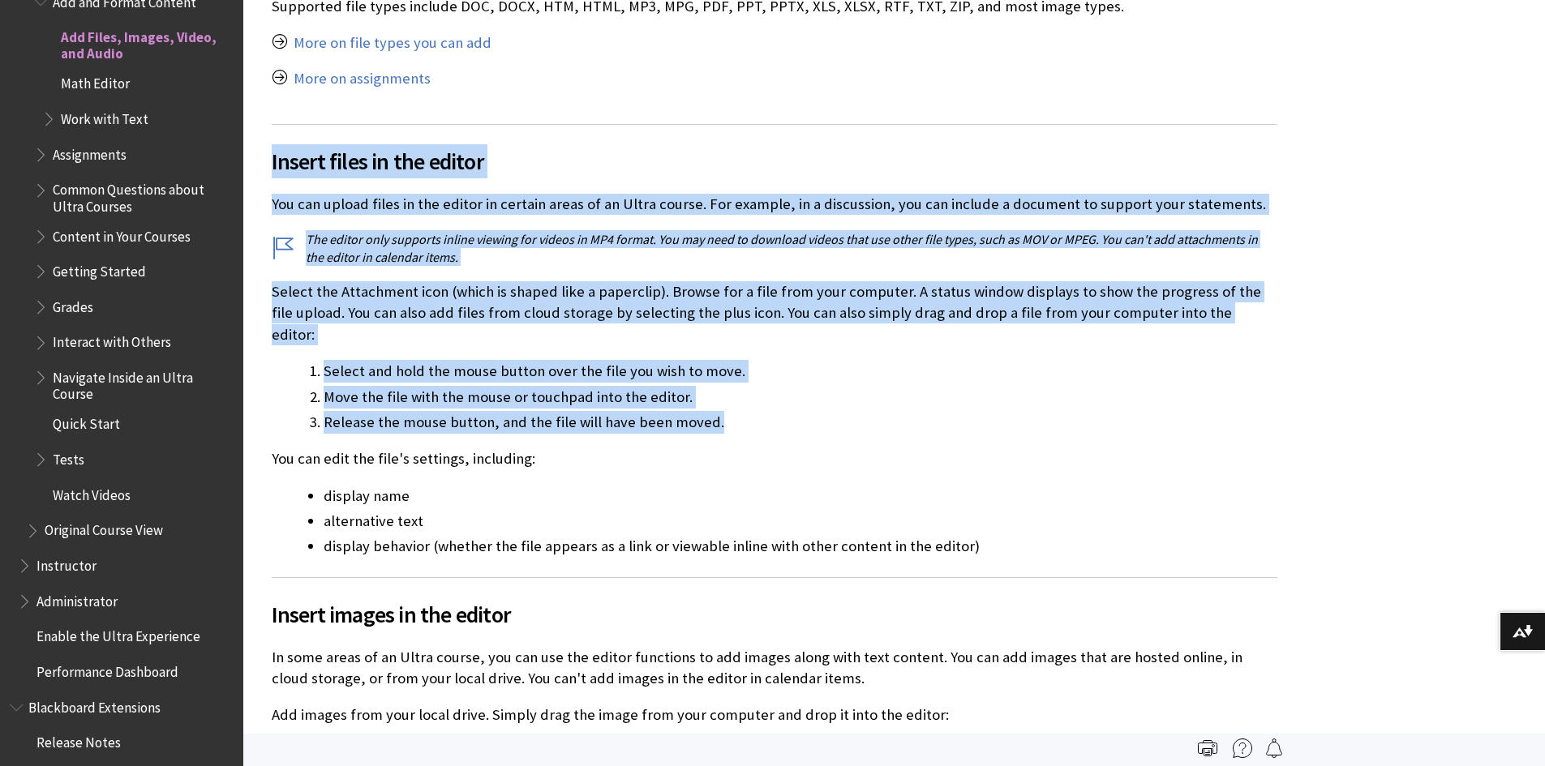
drag, startPoint x: 272, startPoint y: 161, endPoint x: 788, endPoint y: 407, distance: 571.6
copy div "Insert files in the editor You can upload files in the editor in certain areas …"
